Goal: Information Seeking & Learning: Learn about a topic

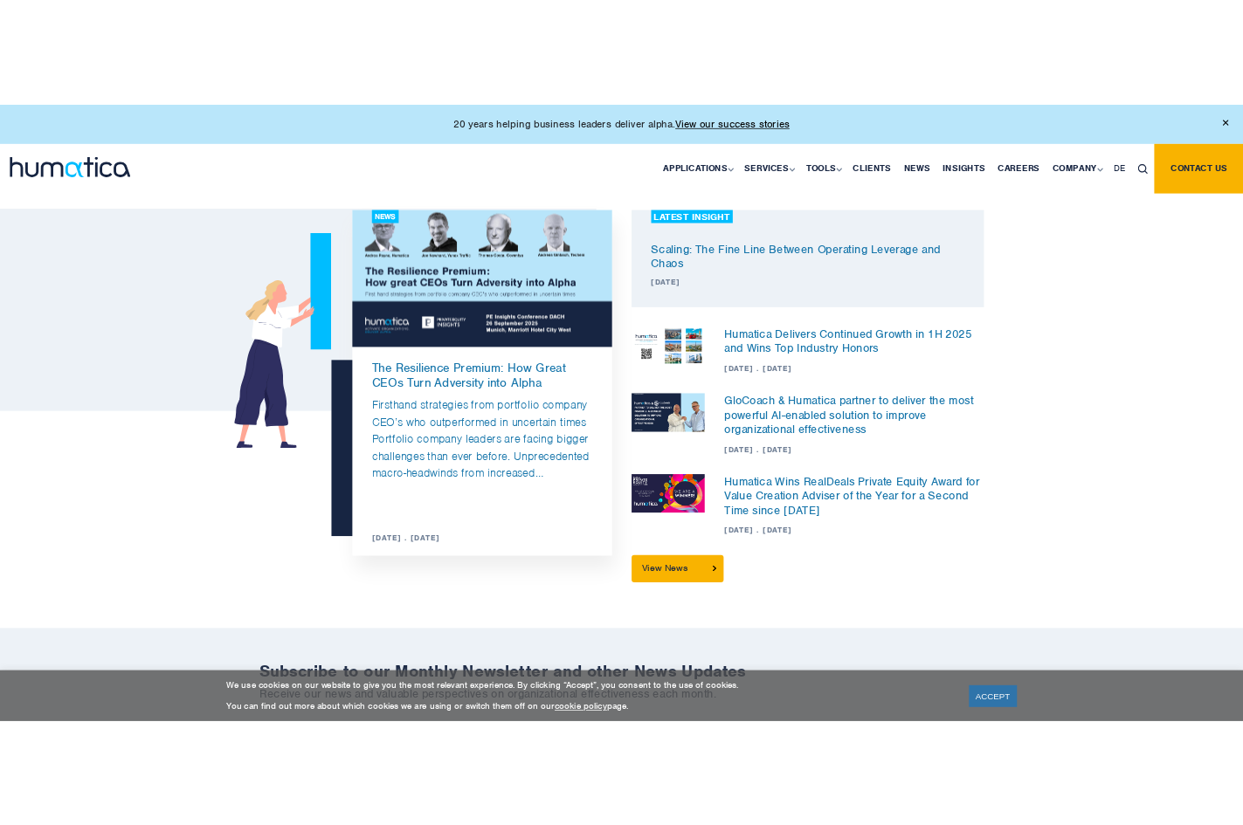
scroll to position [1222, 0]
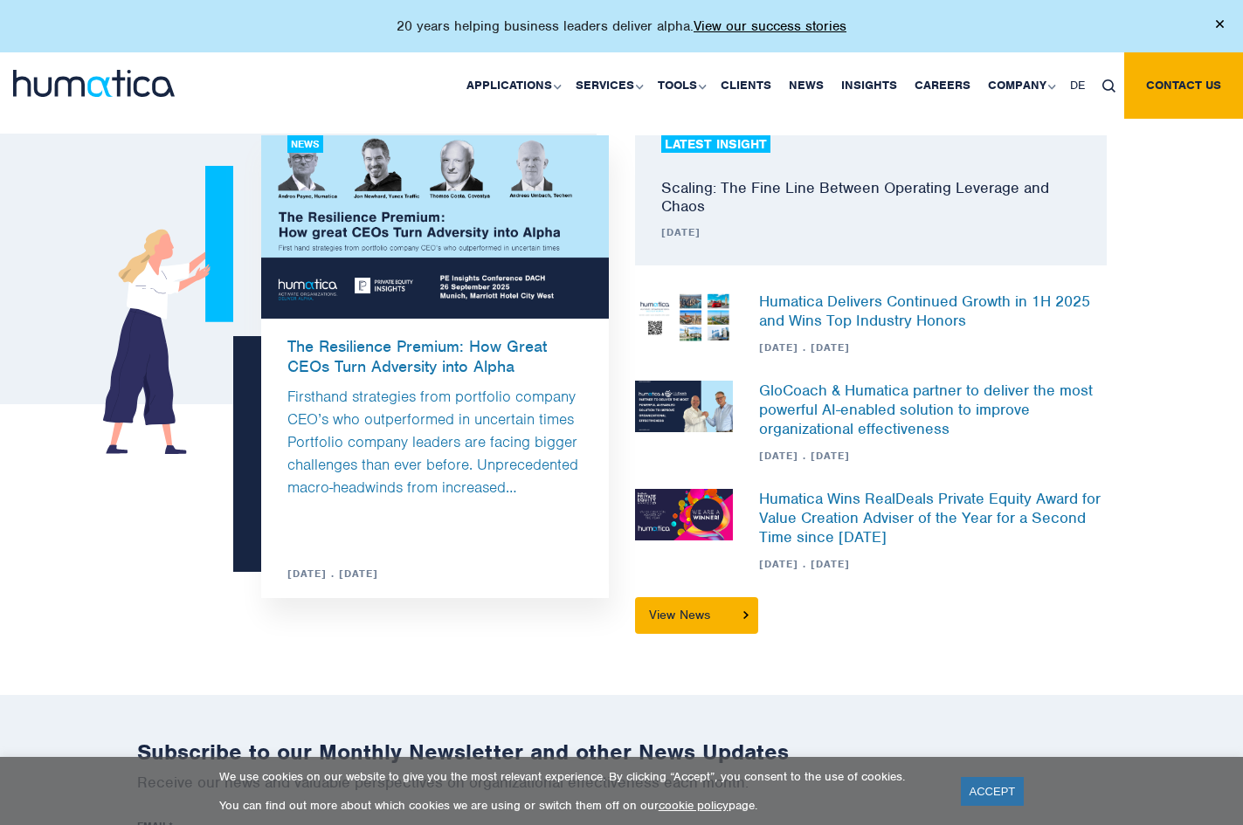
click at [802, 186] on link "Scaling: The Fine Line Between Operating Leverage and Chaos" at bounding box center [855, 197] width 388 height 38
